Goal: Transaction & Acquisition: Book appointment/travel/reservation

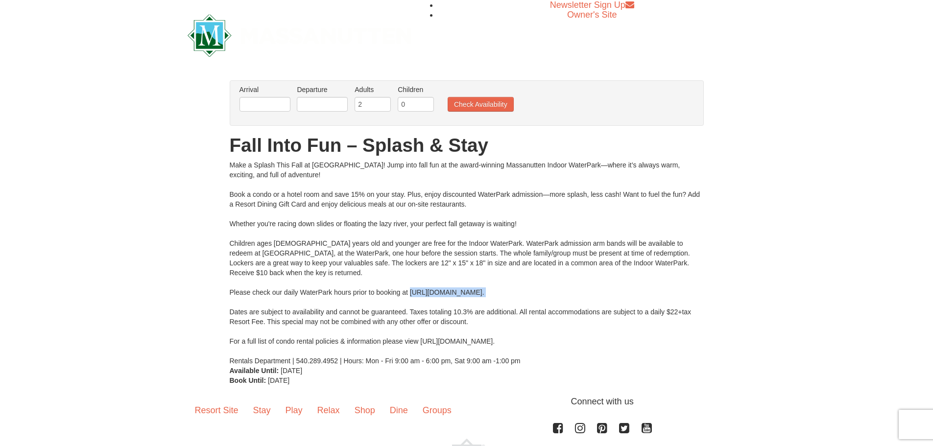
drag, startPoint x: 409, startPoint y: 291, endPoint x: 576, endPoint y: 304, distance: 167.4
click at [573, 305] on div "Make a Splash This Fall at Massanutten! Jump into fall fun at the award-winning…" at bounding box center [467, 263] width 474 height 206
click at [590, 293] on div "Make a Splash This Fall at Massanutten! Jump into fall fun at the award-winning…" at bounding box center [467, 263] width 474 height 206
drag, startPoint x: 579, startPoint y: 292, endPoint x: 415, endPoint y: 289, distance: 163.6
click at [410, 292] on div "Make a Splash This Fall at Massanutten! Jump into fall fun at the award-winning…" at bounding box center [467, 263] width 474 height 206
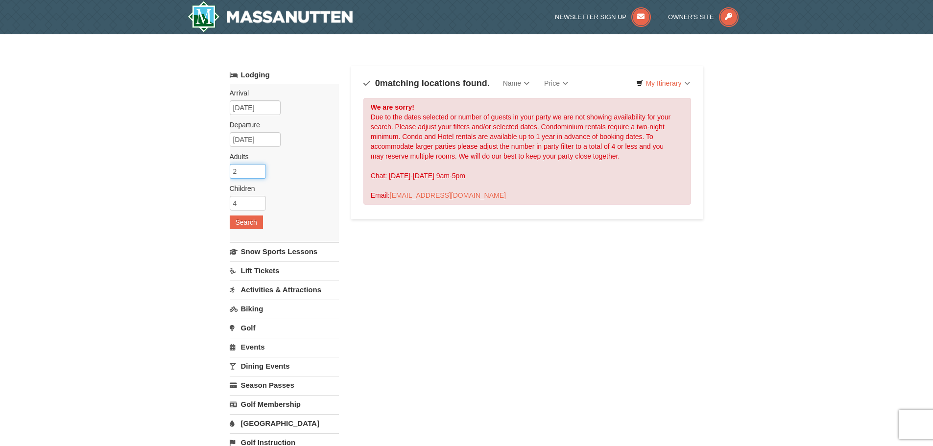
type input "2"
click at [260, 174] on input "2" at bounding box center [248, 171] width 36 height 15
click at [245, 219] on button "Search" at bounding box center [246, 222] width 33 height 14
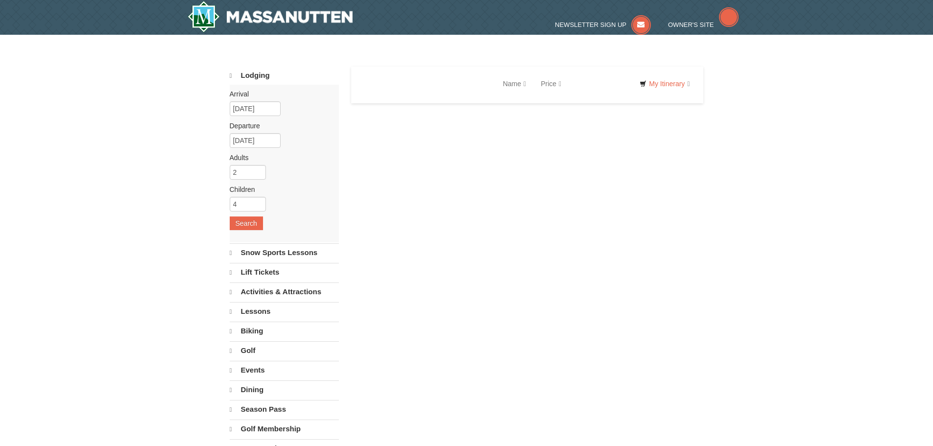
select select "9"
